Goal: Information Seeking & Learning: Learn about a topic

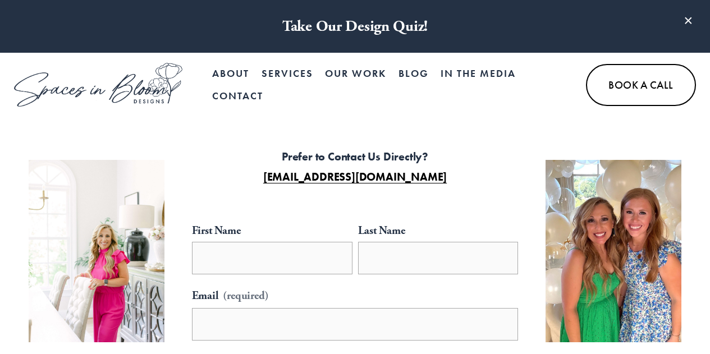
select select "**"
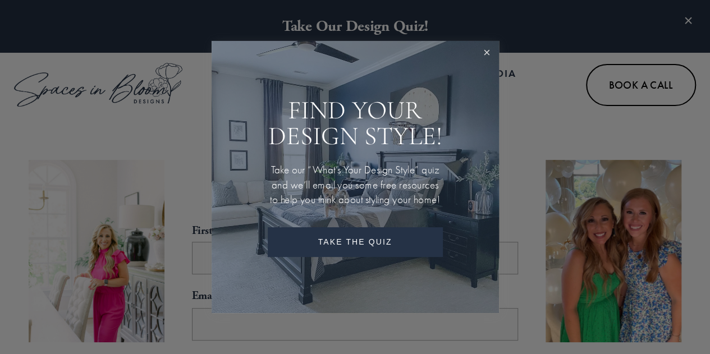
click at [487, 51] on link "Close" at bounding box center [486, 53] width 21 height 21
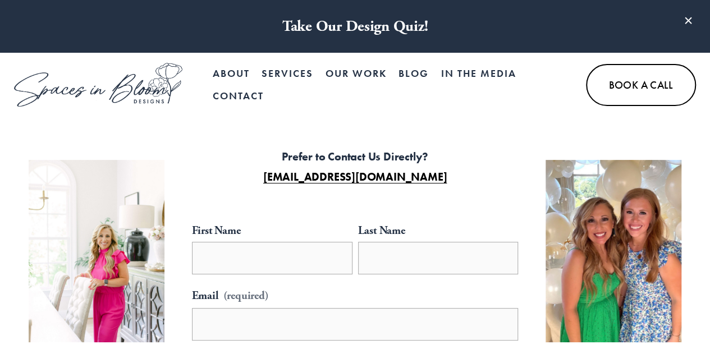
click at [418, 71] on link "Blog" at bounding box center [413, 74] width 30 height 22
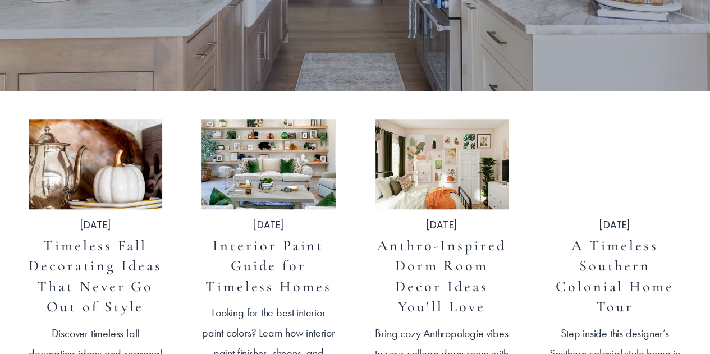
scroll to position [393, 0]
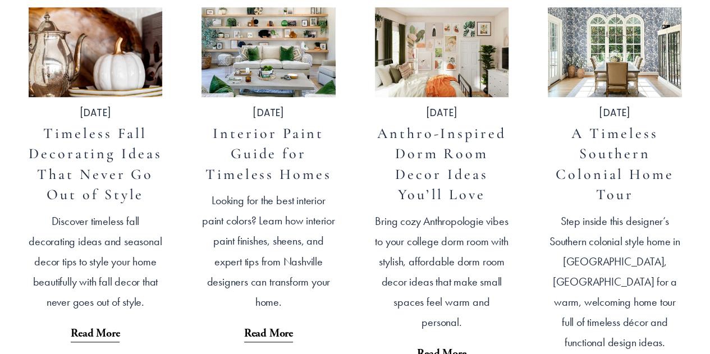
click at [104, 87] on img at bounding box center [94, 52] width 135 height 91
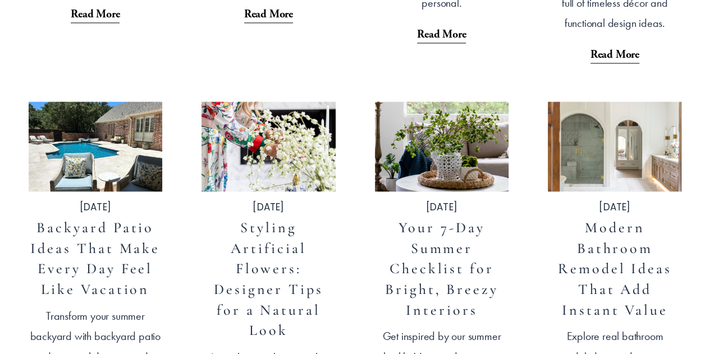
scroll to position [730, 0]
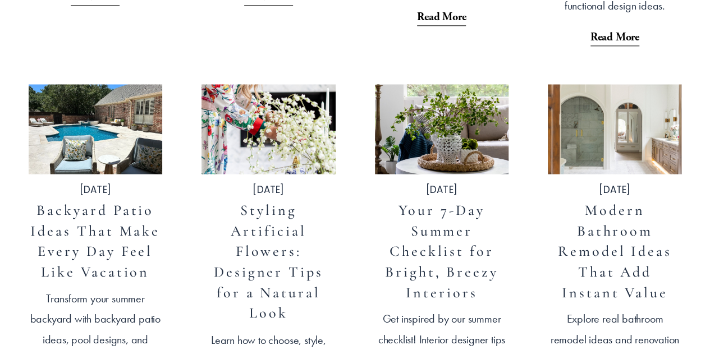
click at [267, 226] on link "Styling Artificial Flowers: Designer Tips for a Natural Look" at bounding box center [268, 261] width 109 height 120
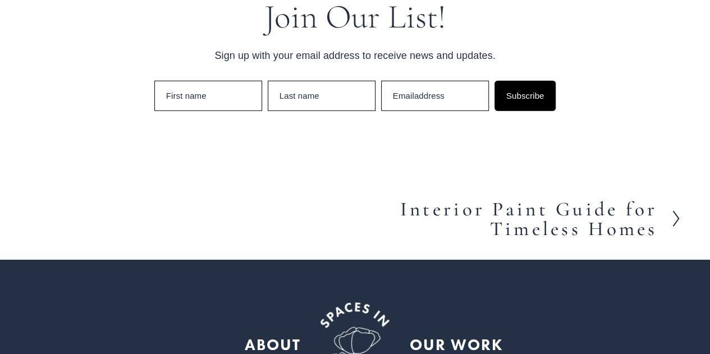
scroll to position [9887, 0]
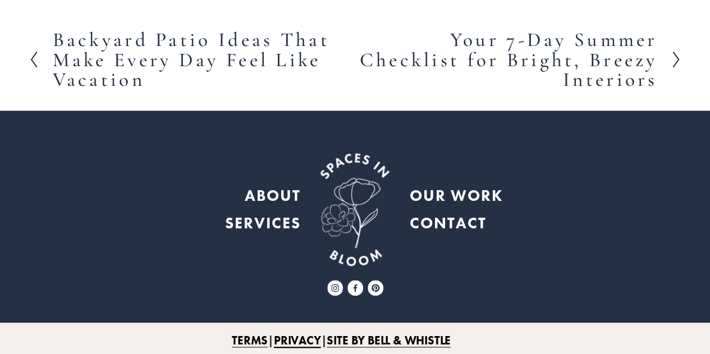
scroll to position [9095, 0]
